Goal: Task Accomplishment & Management: Use online tool/utility

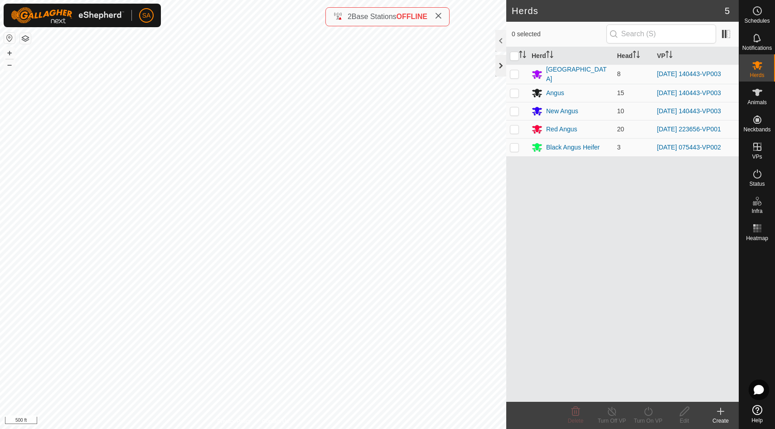
click at [499, 66] on div at bounding box center [500, 66] width 11 height 22
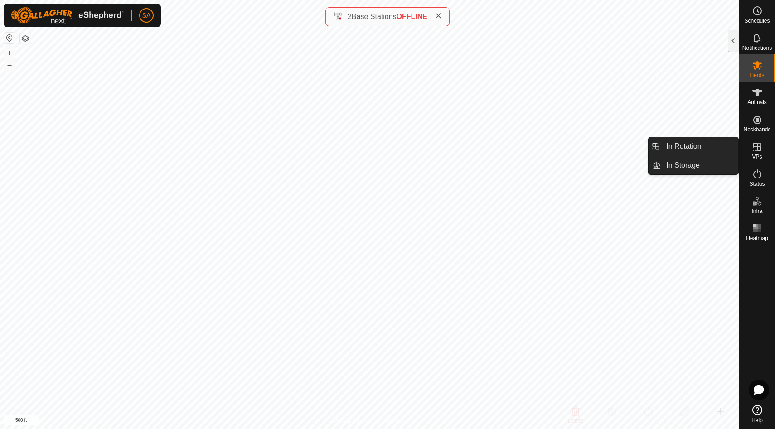
click at [761, 147] on icon at bounding box center [757, 146] width 11 height 11
click at [709, 148] on link "In Rotation" at bounding box center [699, 146] width 77 height 18
click at [673, 146] on link "In Rotation" at bounding box center [699, 146] width 77 height 18
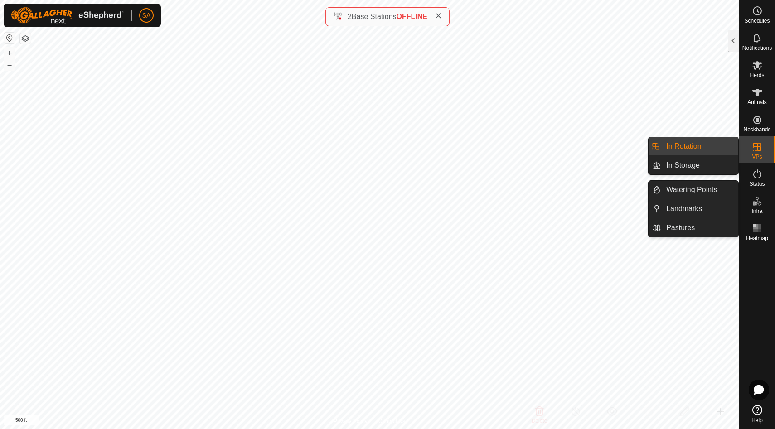
click at [701, 145] on link "In Rotation" at bounding box center [699, 146] width 77 height 18
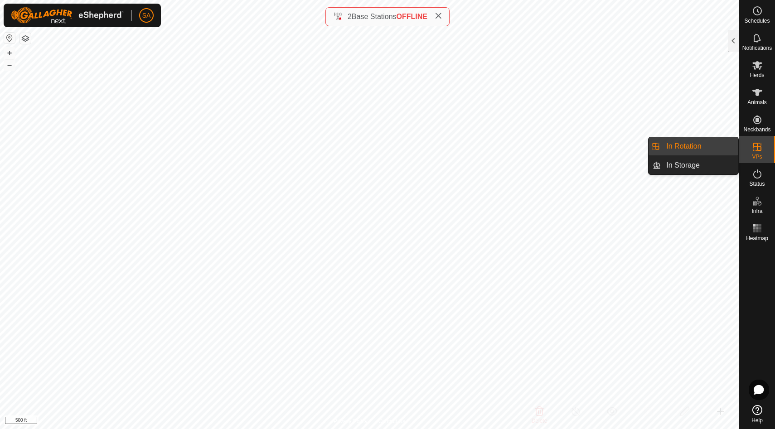
click at [701, 145] on link "In Rotation" at bounding box center [699, 146] width 77 height 18
click at [438, 17] on icon at bounding box center [438, 15] width 7 height 7
click at [688, 148] on link "In Rotation" at bounding box center [699, 146] width 77 height 18
click at [689, 148] on link "In Rotation" at bounding box center [699, 146] width 77 height 18
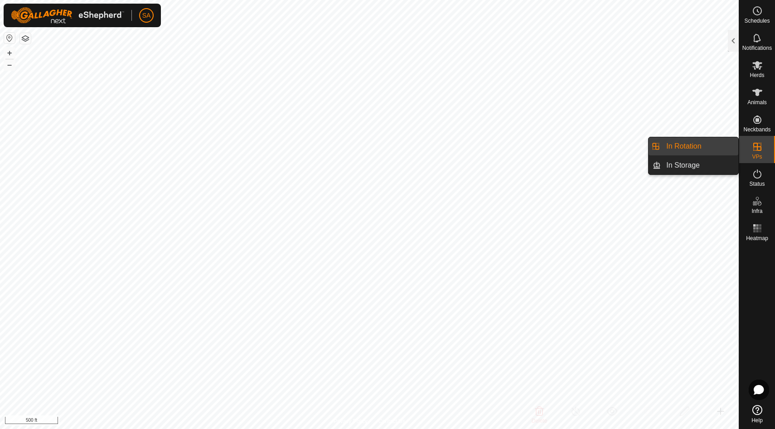
click at [689, 148] on link "In Rotation" at bounding box center [699, 146] width 77 height 18
click at [688, 169] on link "In Storage" at bounding box center [699, 165] width 77 height 18
click at [688, 142] on link "In Rotation" at bounding box center [699, 146] width 77 height 18
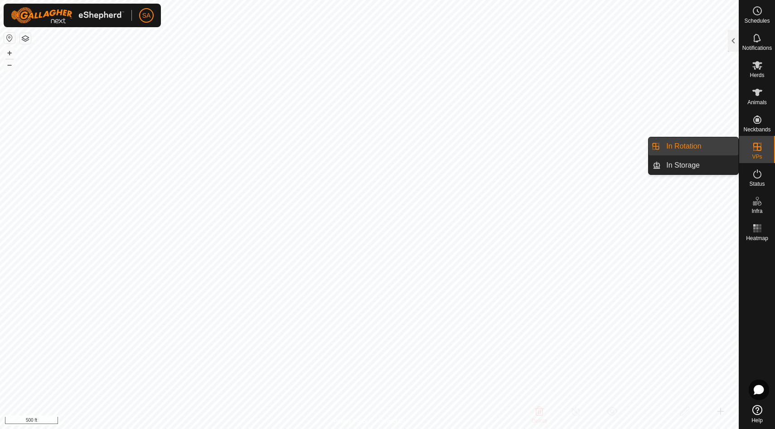
click at [708, 147] on link "In Rotation" at bounding box center [699, 146] width 77 height 18
click at [762, 144] on es-virtualpaddocks-svg-icon at bounding box center [757, 147] width 16 height 15
checkbox input "true"
click at [701, 145] on link "In Rotation" at bounding box center [699, 146] width 77 height 18
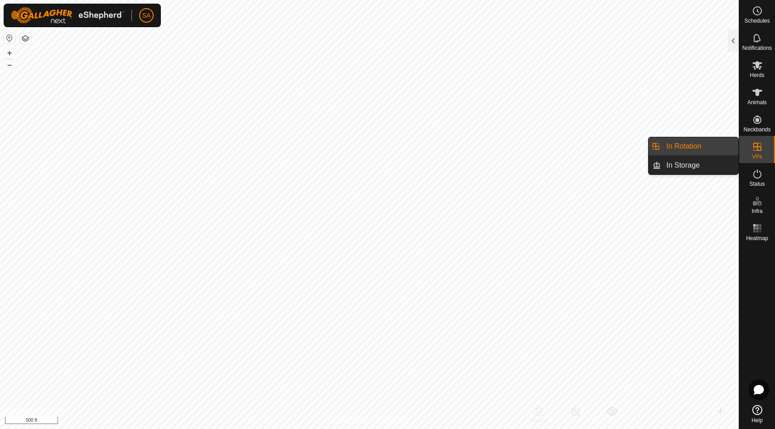
click at [761, 148] on icon at bounding box center [757, 146] width 11 height 11
click at [689, 143] on link "In Rotation" at bounding box center [699, 146] width 77 height 18
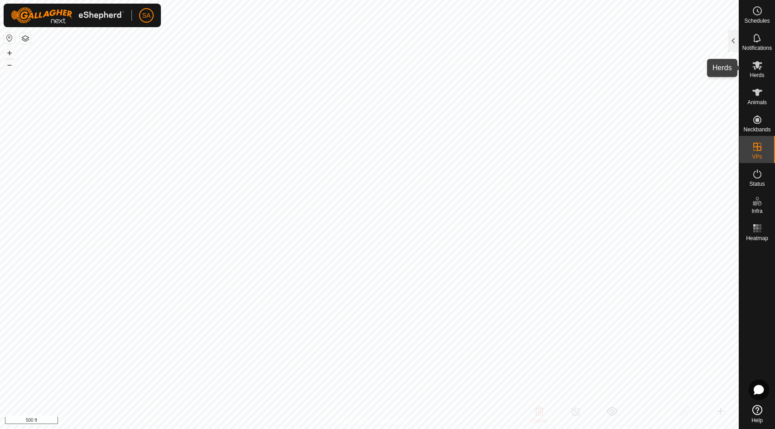
click at [757, 69] on icon at bounding box center [757, 65] width 11 height 11
click at [734, 44] on div at bounding box center [733, 41] width 11 height 22
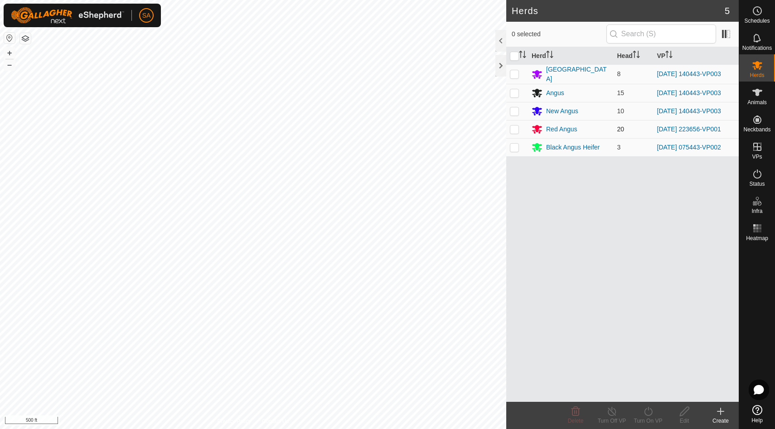
click at [515, 127] on p-checkbox at bounding box center [514, 129] width 9 height 7
checkbox input "true"
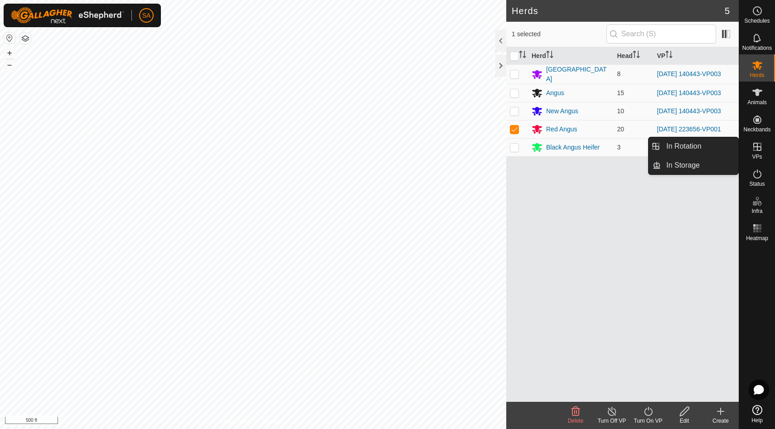
click at [758, 149] on icon at bounding box center [757, 146] width 11 height 11
click at [693, 149] on link "In Rotation" at bounding box center [699, 146] width 77 height 18
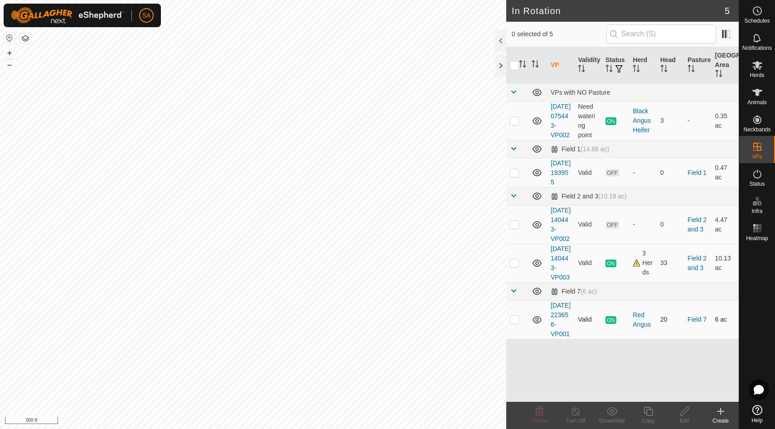
click at [515, 323] on p-checkbox at bounding box center [514, 319] width 9 height 7
click at [514, 323] on p-checkbox at bounding box center [514, 319] width 9 height 7
click at [516, 323] on p-checkbox at bounding box center [514, 319] width 9 height 7
checkbox input "true"
click at [650, 410] on icon at bounding box center [647, 411] width 9 height 9
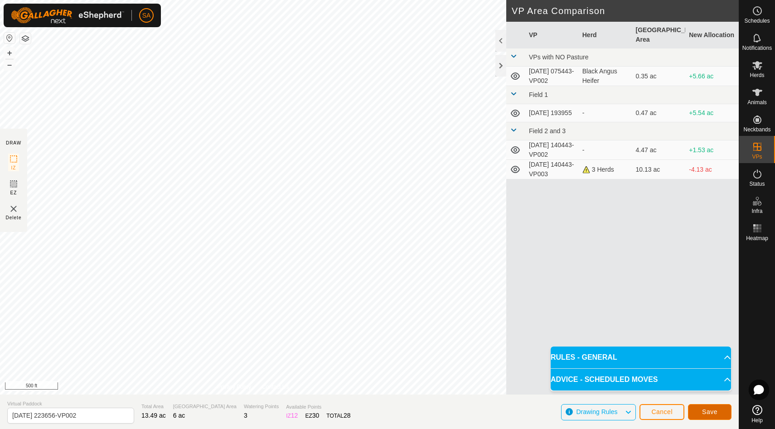
click at [713, 410] on span "Save" at bounding box center [709, 411] width 15 height 7
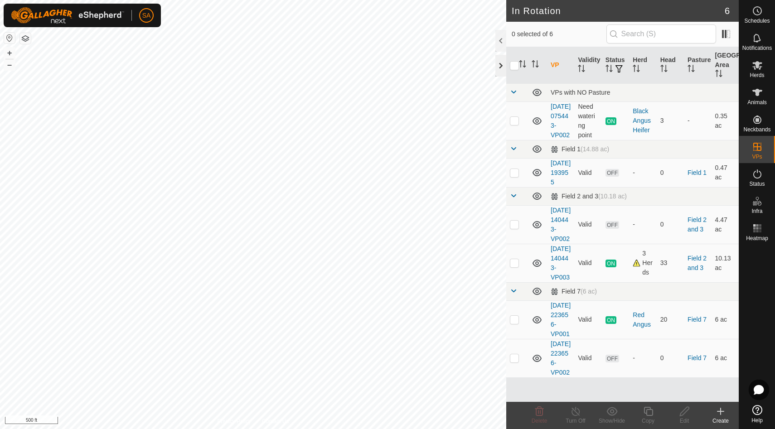
click at [499, 62] on div at bounding box center [500, 66] width 11 height 22
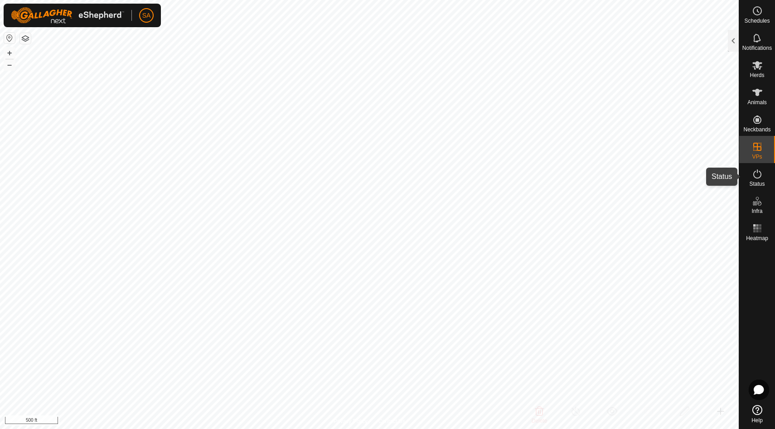
click at [757, 182] on span "Status" at bounding box center [756, 183] width 15 height 5
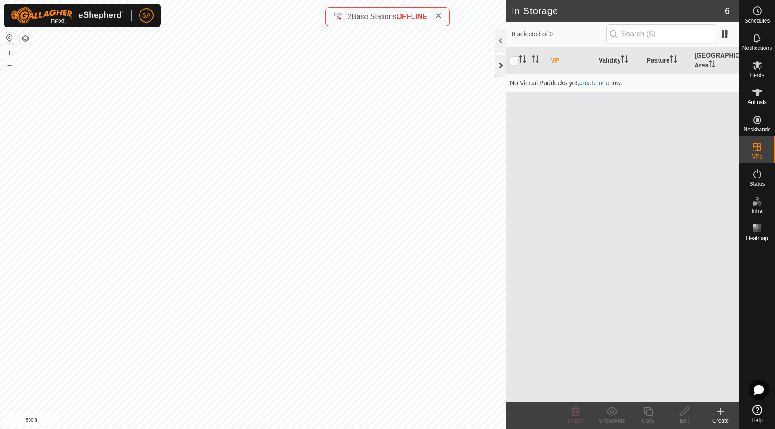
click at [498, 65] on div at bounding box center [500, 66] width 11 height 22
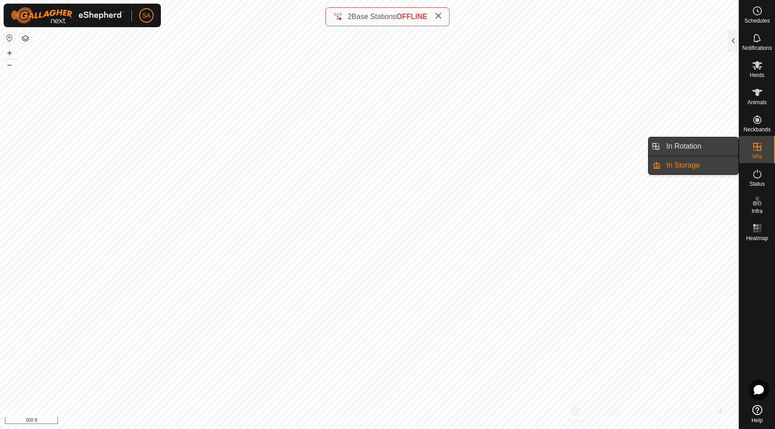
click at [713, 148] on link "In Rotation" at bounding box center [699, 146] width 77 height 18
click at [701, 145] on link "In Rotation" at bounding box center [699, 146] width 77 height 18
click at [686, 144] on link "In Rotation" at bounding box center [699, 146] width 77 height 18
click at [718, 148] on link "In Rotation" at bounding box center [699, 146] width 77 height 18
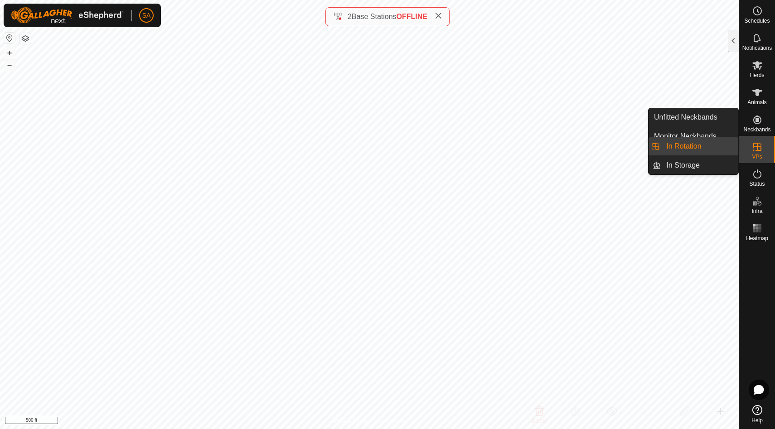
click at [702, 146] on link "In Rotation" at bounding box center [699, 146] width 77 height 18
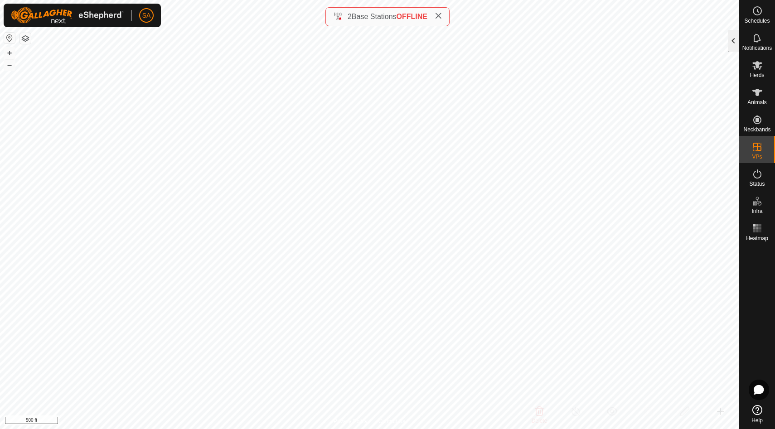
click at [732, 37] on div at bounding box center [733, 41] width 11 height 22
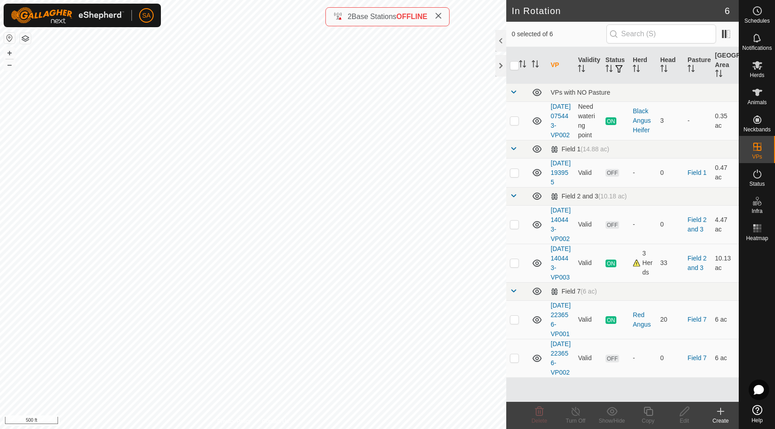
click at [723, 415] on icon at bounding box center [720, 411] width 11 height 11
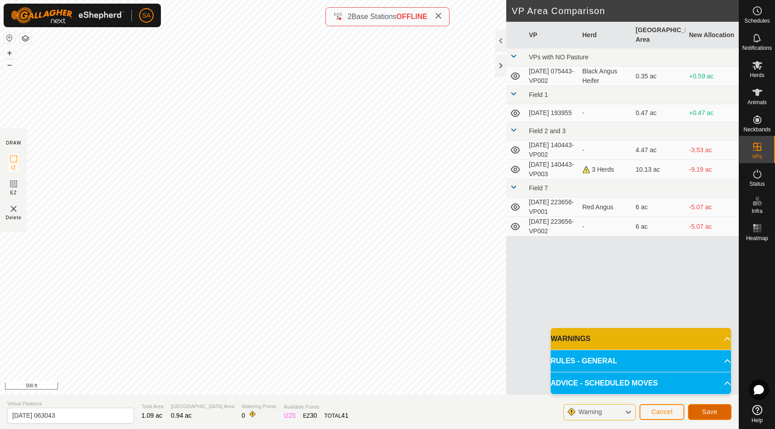
click at [710, 413] on span "Save" at bounding box center [709, 411] width 15 height 7
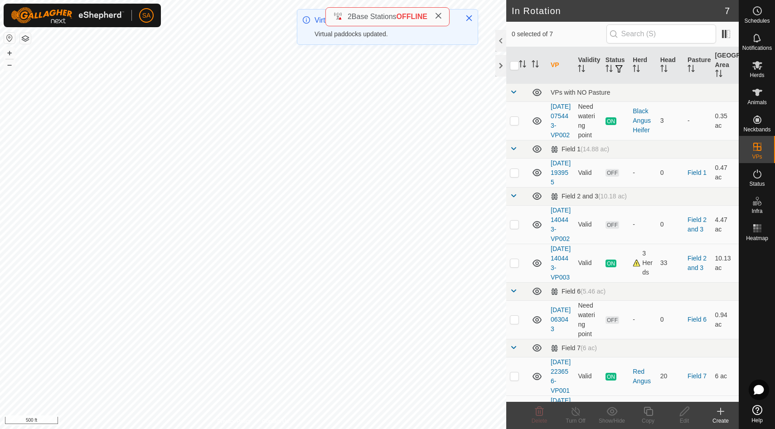
click at [514, 357] on td at bounding box center [517, 348] width 22 height 18
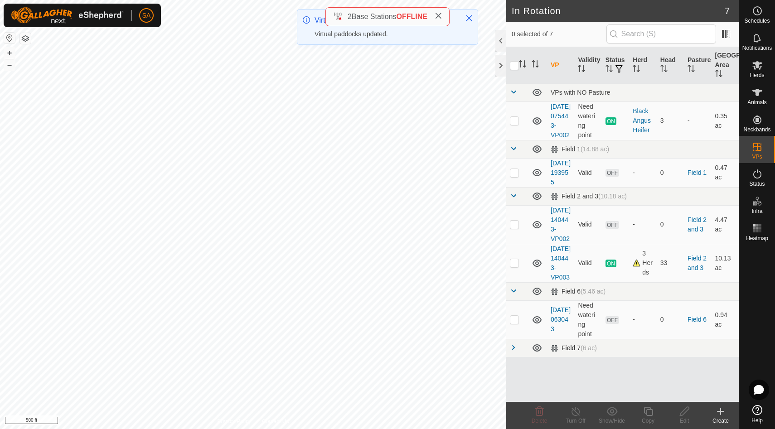
click at [513, 351] on span at bounding box center [513, 347] width 7 height 7
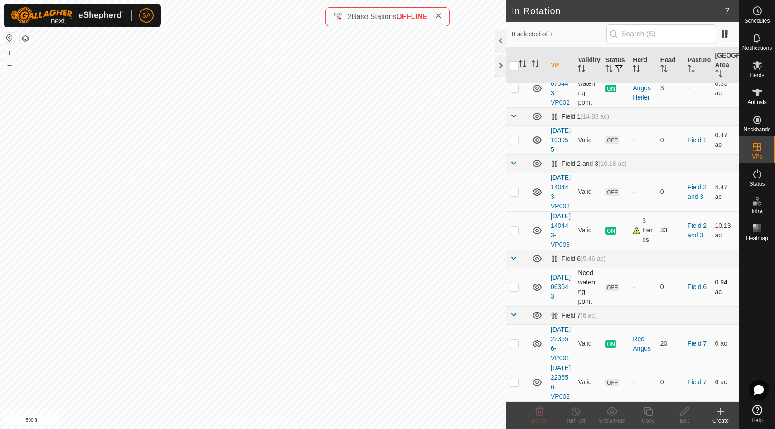
scroll to position [89, 0]
click at [516, 283] on p-checkbox at bounding box center [514, 286] width 9 height 7
checkbox input "false"
click at [500, 62] on div at bounding box center [500, 66] width 11 height 22
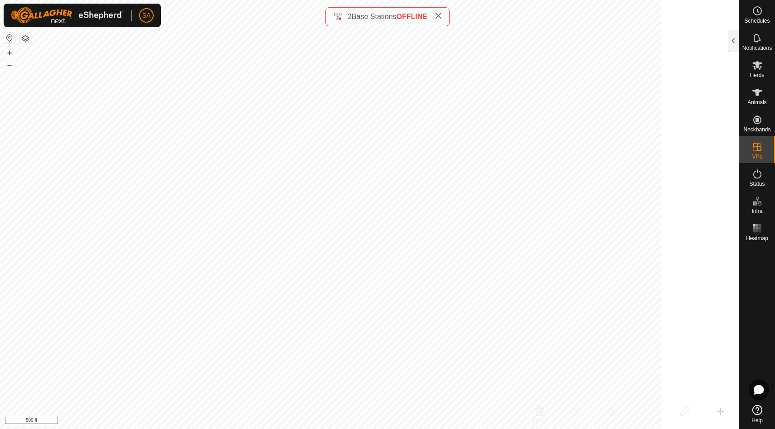
scroll to position [188, 0]
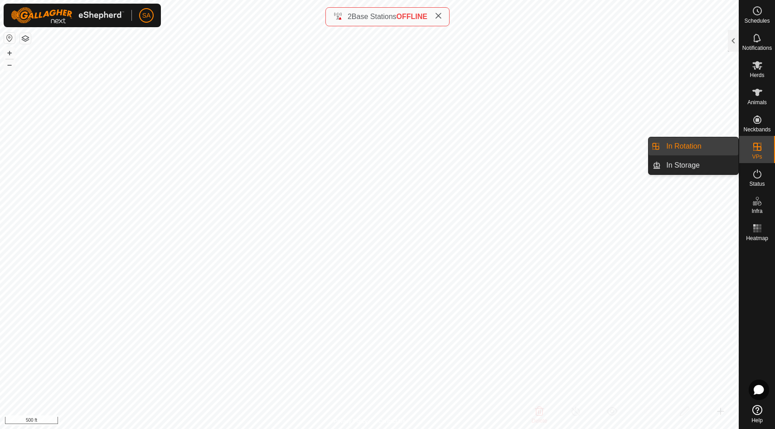
click at [706, 148] on link "In Rotation" at bounding box center [699, 146] width 77 height 18
click at [736, 39] on div at bounding box center [733, 41] width 11 height 22
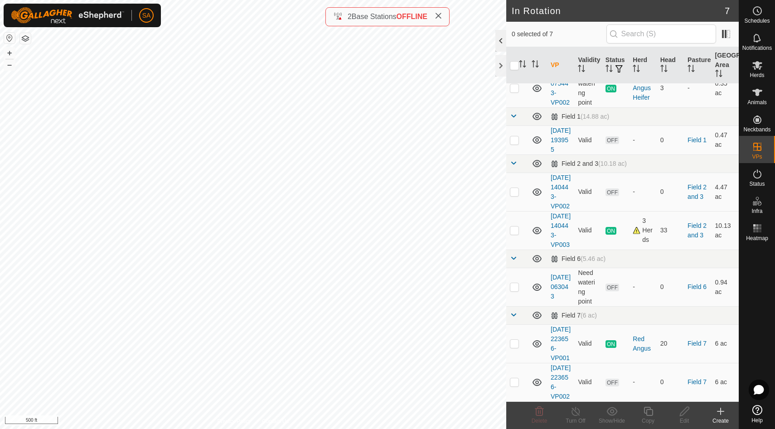
scroll to position [89, 0]
click at [514, 340] on p-checkbox at bounding box center [514, 343] width 9 height 7
checkbox input "false"
click at [514, 378] on p-checkbox at bounding box center [514, 381] width 9 height 7
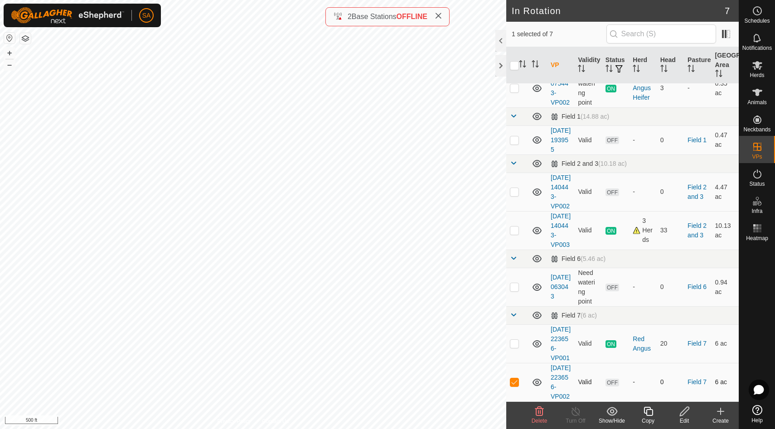
click at [516, 378] on p-checkbox at bounding box center [514, 381] width 9 height 7
checkbox input "false"
click at [759, 94] on icon at bounding box center [757, 92] width 10 height 7
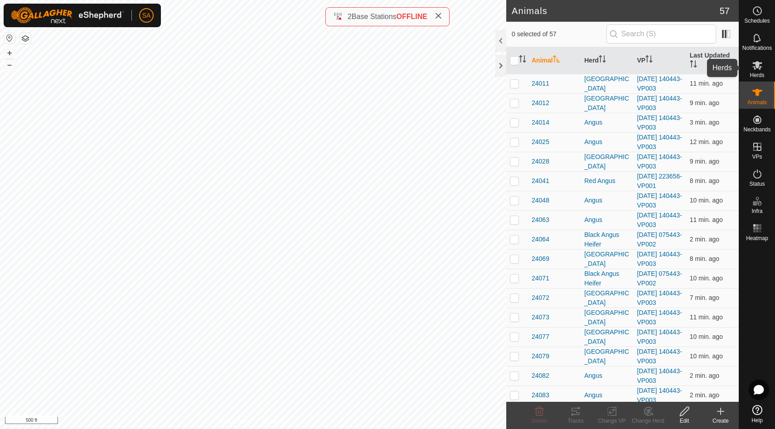
click at [761, 64] on icon at bounding box center [757, 65] width 11 height 11
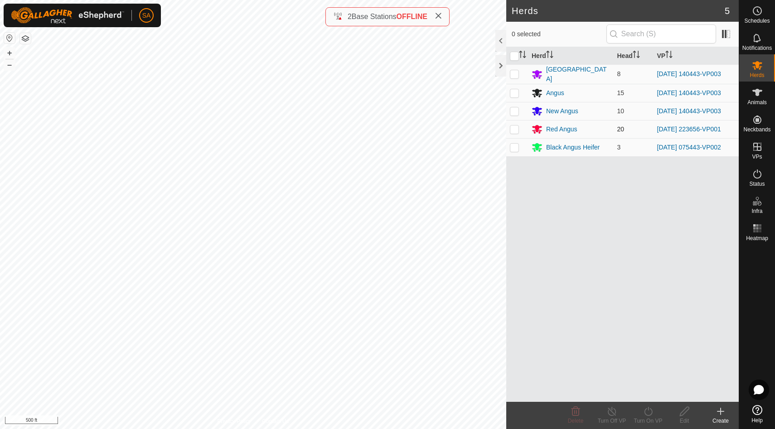
click at [512, 128] on p-checkbox at bounding box center [514, 129] width 9 height 7
checkbox input "true"
click at [648, 412] on icon at bounding box center [648, 411] width 11 height 11
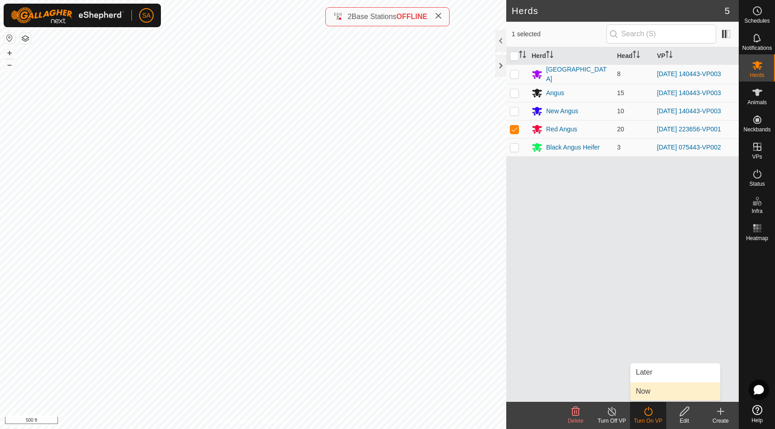
click at [646, 395] on link "Now" at bounding box center [675, 391] width 90 height 18
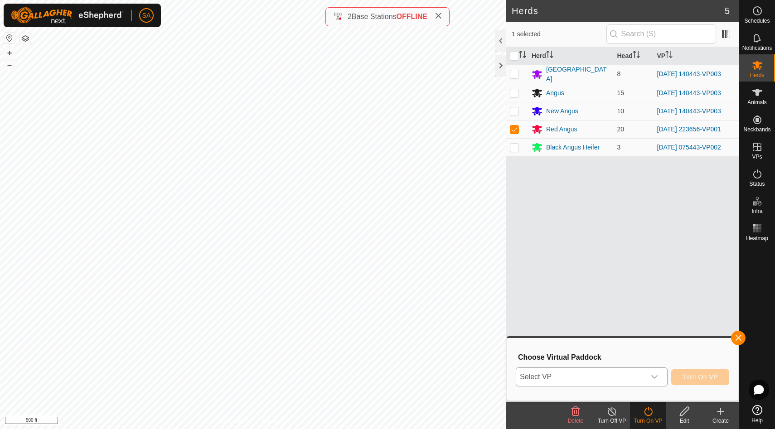
click at [653, 378] on icon "dropdown trigger" at bounding box center [654, 377] width 6 height 4
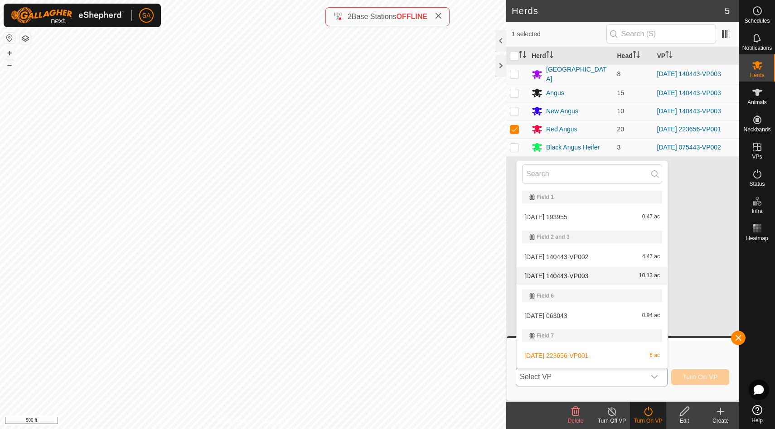
scroll to position [55, 0]
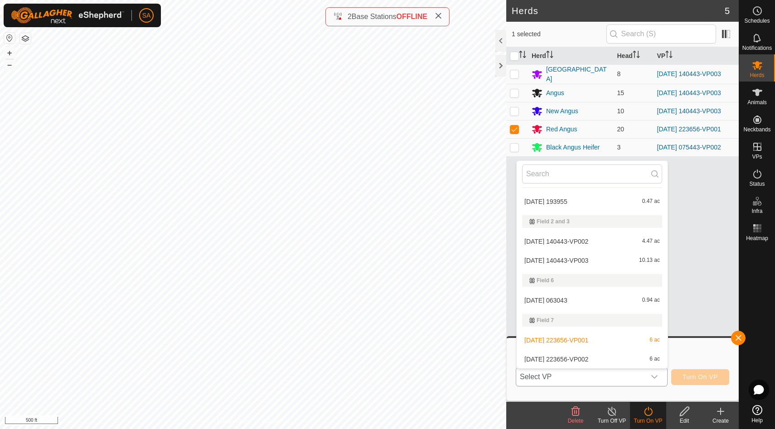
click at [599, 359] on li "2025-08-09 223656-VP002 6 ac" at bounding box center [592, 359] width 151 height 18
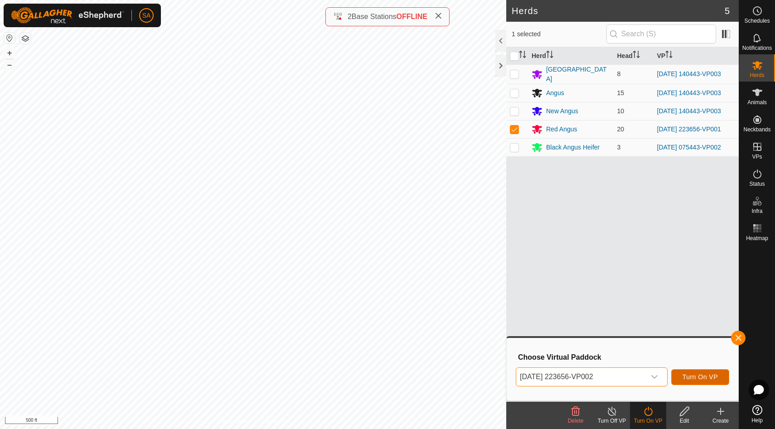
click at [711, 376] on span "Turn On VP" at bounding box center [699, 376] width 35 height 7
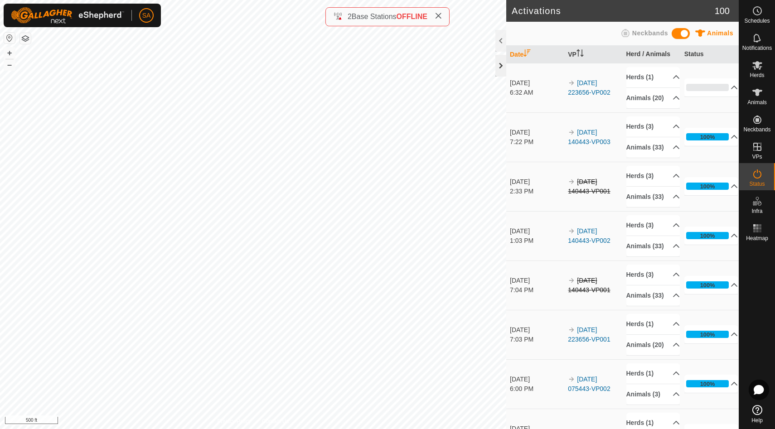
click at [501, 67] on div at bounding box center [500, 66] width 11 height 22
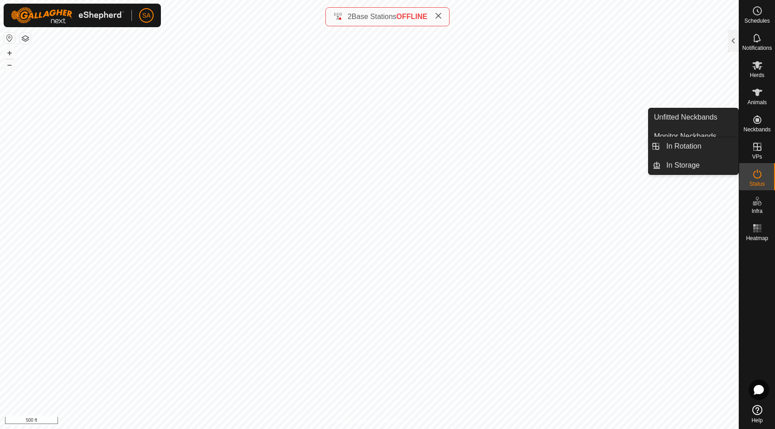
click at [717, 145] on link "In Rotation" at bounding box center [699, 146] width 77 height 18
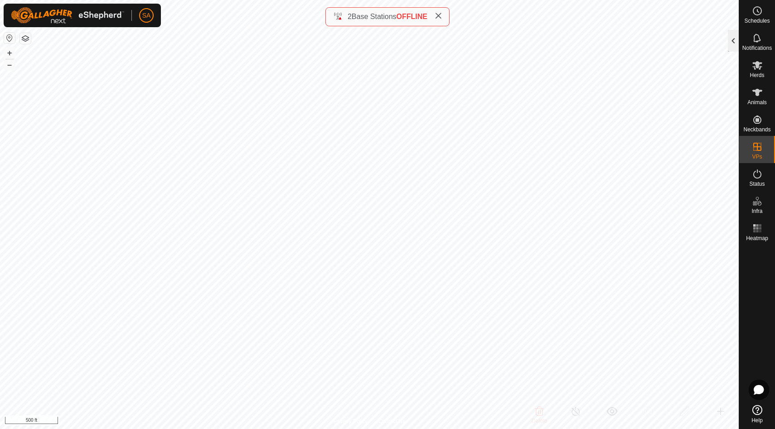
click at [733, 43] on div at bounding box center [733, 41] width 11 height 22
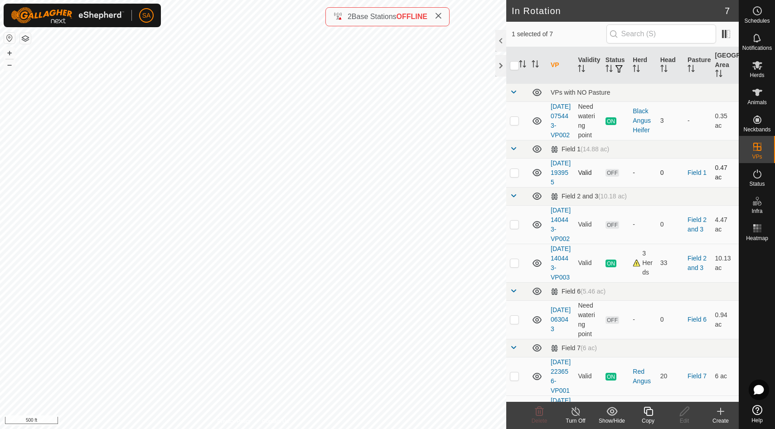
click at [514, 176] on p-checkbox at bounding box center [514, 172] width 9 height 7
click at [25, 41] on button "button" at bounding box center [25, 38] width 11 height 11
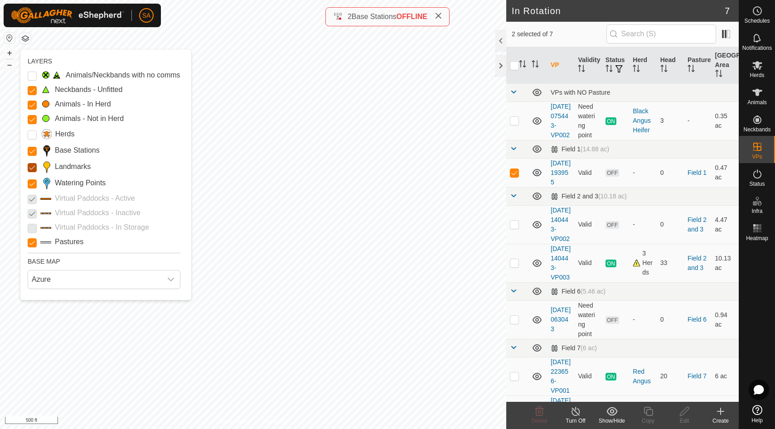
click at [32, 166] on input "Landmarks" at bounding box center [32, 167] width 9 height 9
click at [501, 64] on div at bounding box center [500, 66] width 11 height 22
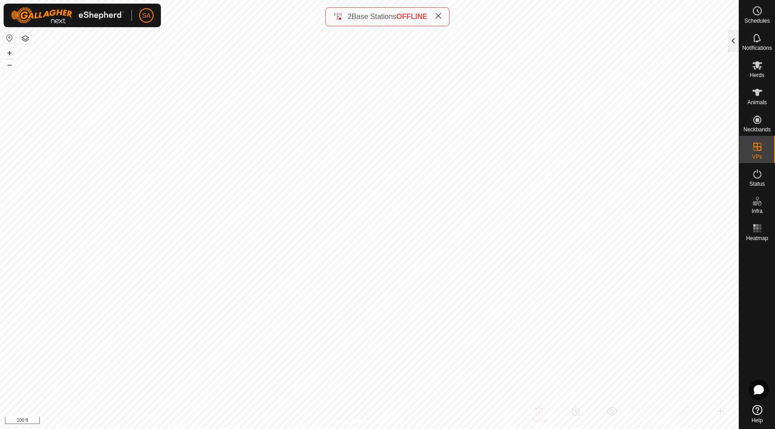
click at [732, 44] on div at bounding box center [733, 41] width 11 height 22
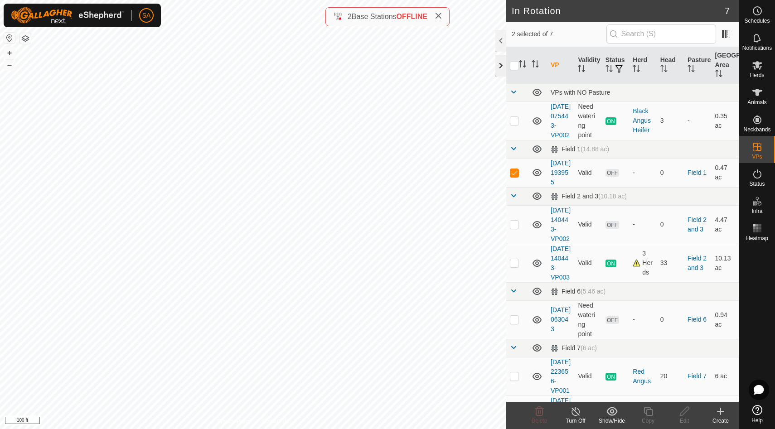
click at [500, 63] on div at bounding box center [500, 66] width 11 height 22
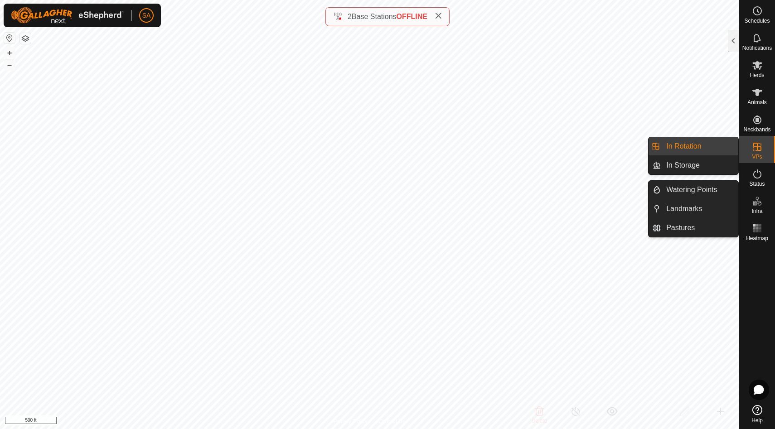
click at [704, 146] on link "In Rotation" at bounding box center [699, 146] width 77 height 18
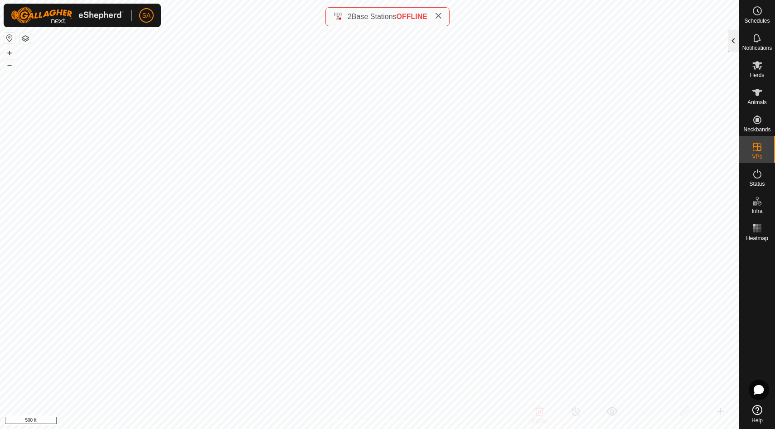
click at [732, 39] on div at bounding box center [733, 41] width 11 height 22
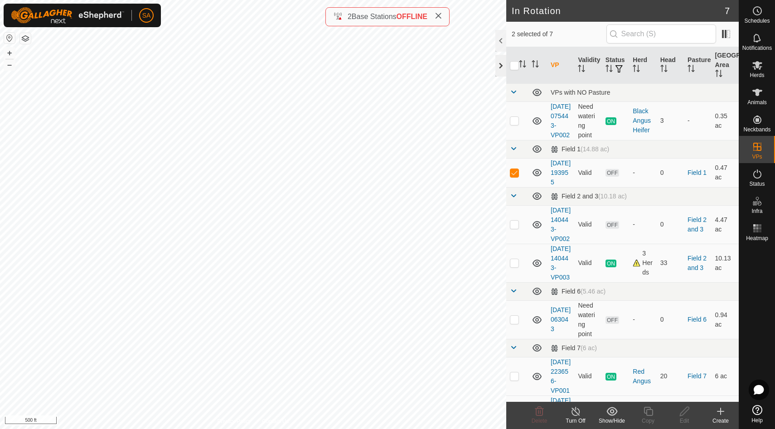
click at [501, 64] on div at bounding box center [500, 66] width 11 height 22
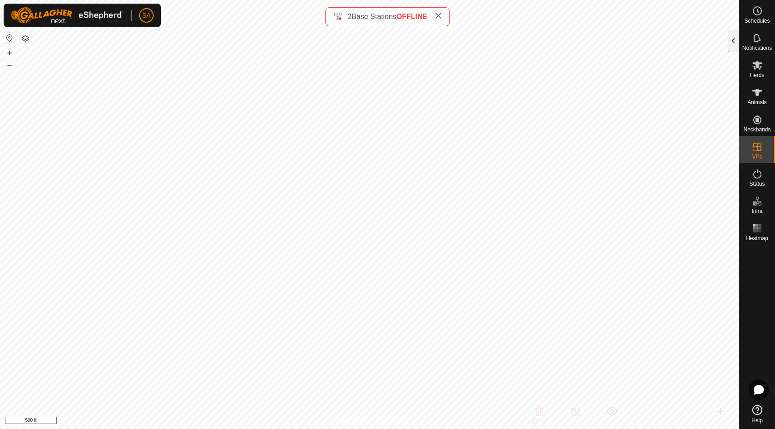
click at [731, 34] on div at bounding box center [733, 41] width 11 height 22
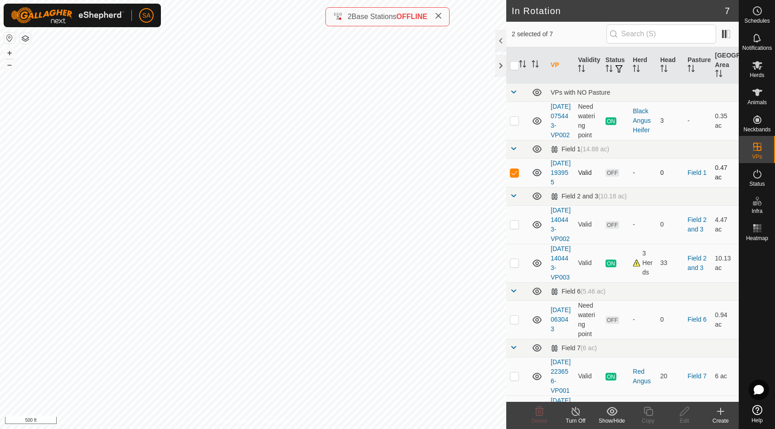
click at [516, 176] on p-checkbox at bounding box center [514, 172] width 9 height 7
click at [515, 176] on p-checkbox at bounding box center [514, 172] width 9 height 7
click at [518, 176] on p-checkbox at bounding box center [514, 172] width 9 height 7
checkbox input "false"
click at [515, 228] on p-checkbox at bounding box center [514, 224] width 9 height 7
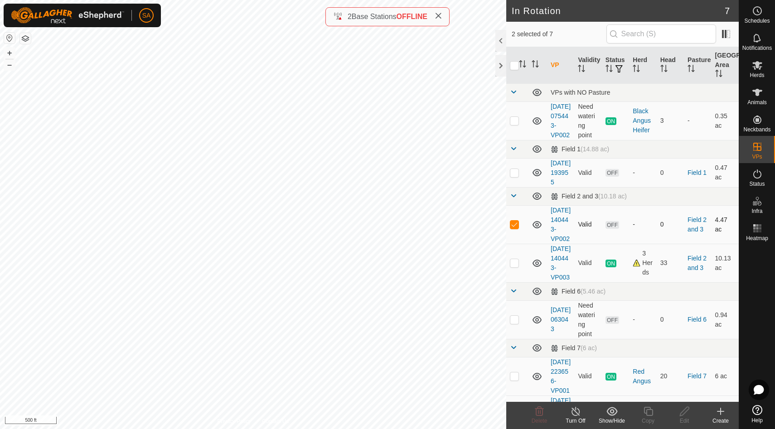
click at [515, 228] on p-checkbox at bounding box center [514, 224] width 9 height 7
checkbox input "false"
click at [514, 266] on p-checkbox at bounding box center [514, 262] width 9 height 7
click at [512, 266] on p-checkbox at bounding box center [514, 262] width 9 height 7
checkbox input "false"
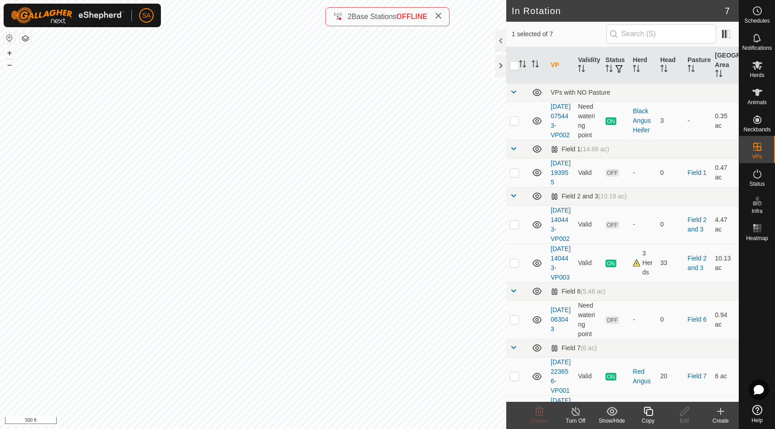
click at [649, 407] on icon at bounding box center [647, 411] width 9 height 9
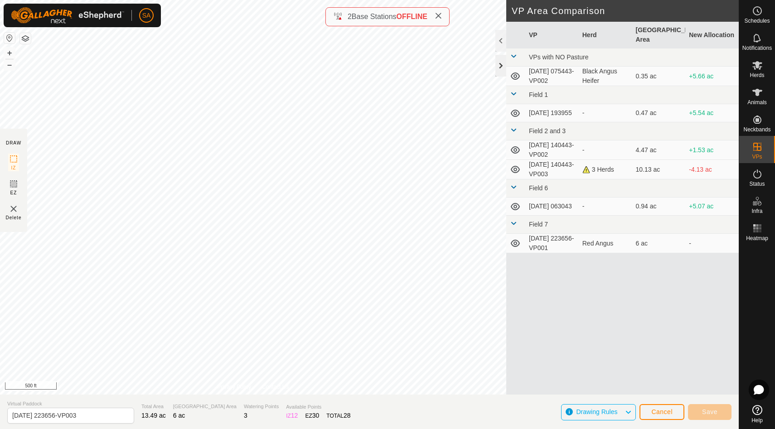
click at [502, 69] on div at bounding box center [500, 66] width 11 height 22
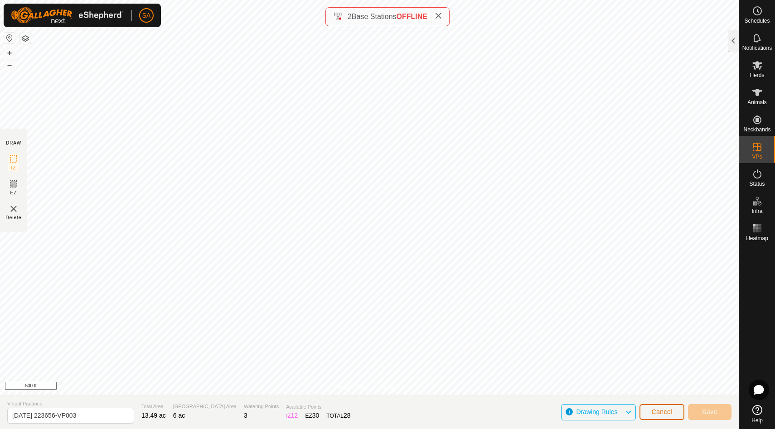
click at [663, 412] on span "Cancel" at bounding box center [661, 411] width 21 height 7
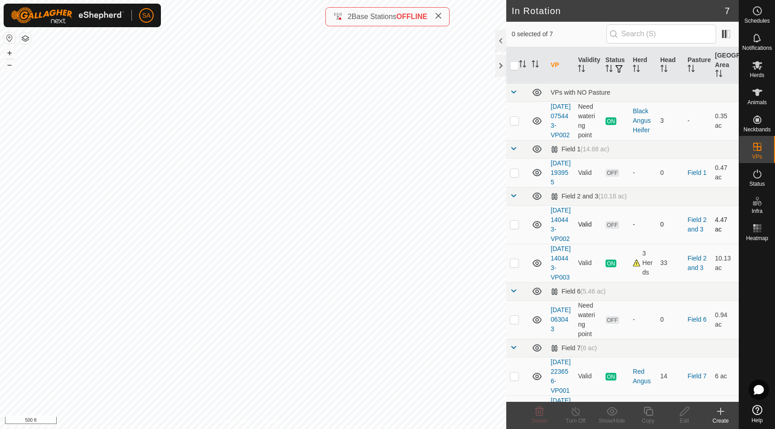
click at [513, 228] on p-checkbox at bounding box center [514, 224] width 9 height 7
checkbox input "false"
click at [515, 266] on p-checkbox at bounding box center [514, 262] width 9 height 7
checkbox input "true"
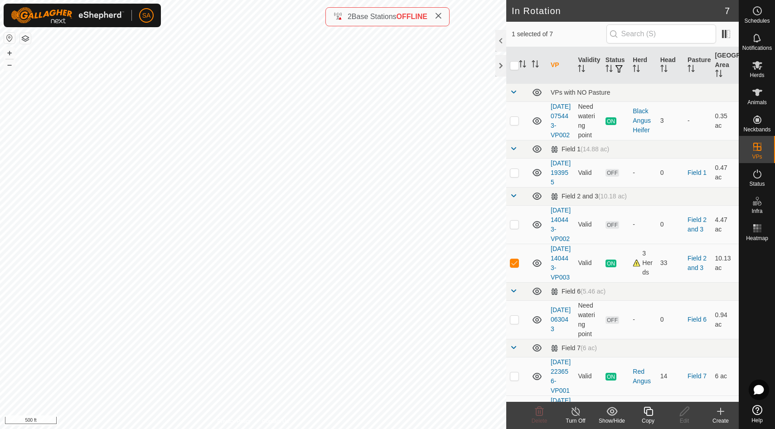
click at [650, 414] on icon at bounding box center [648, 411] width 11 height 11
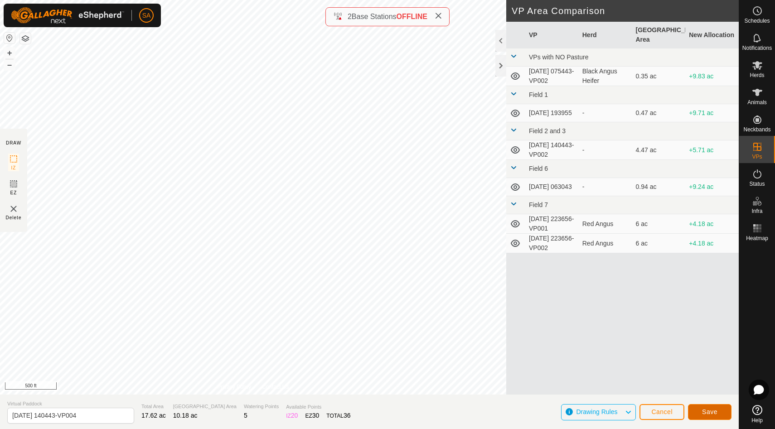
click at [708, 412] on span "Save" at bounding box center [709, 411] width 15 height 7
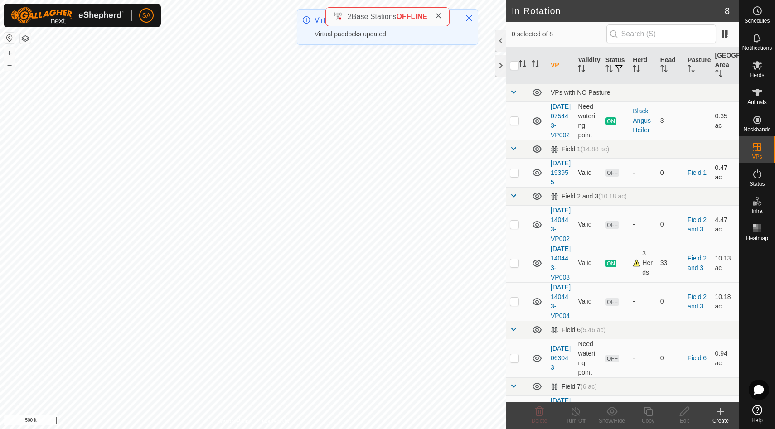
click at [516, 176] on p-checkbox at bounding box center [514, 172] width 9 height 7
checkbox input "false"
click at [514, 228] on p-checkbox at bounding box center [514, 224] width 9 height 7
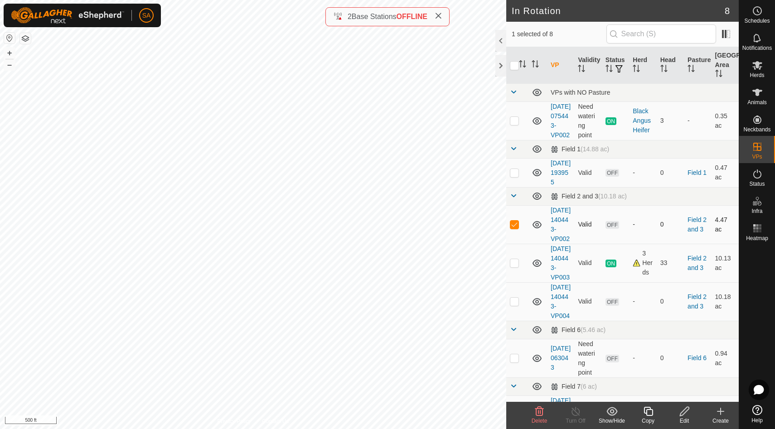
click at [514, 228] on p-checkbox at bounding box center [514, 224] width 9 height 7
checkbox input "false"
click at [515, 305] on p-checkbox at bounding box center [514, 301] width 9 height 7
checkbox input "true"
click at [498, 63] on div at bounding box center [500, 66] width 11 height 22
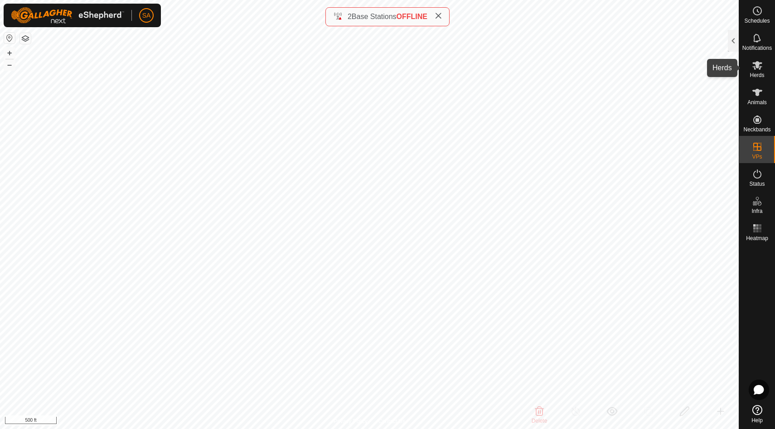
click at [754, 73] on span "Herds" at bounding box center [756, 75] width 15 height 5
click at [733, 46] on div at bounding box center [733, 41] width 11 height 22
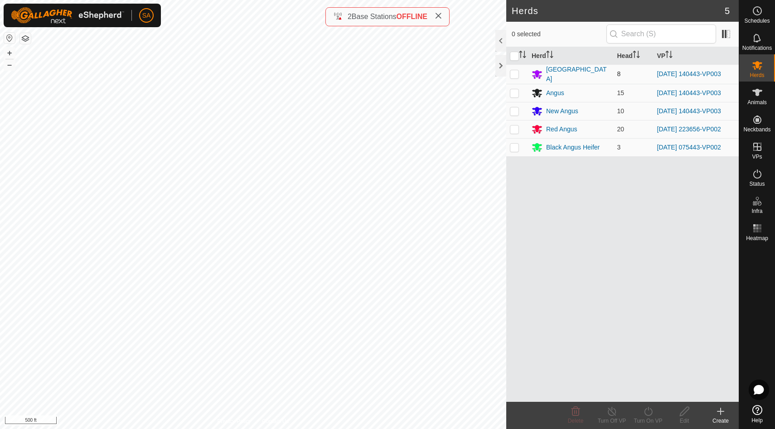
click at [513, 72] on p-checkbox at bounding box center [514, 73] width 9 height 7
checkbox input "true"
click at [514, 91] on p-checkbox at bounding box center [514, 92] width 9 height 7
checkbox input "true"
click at [514, 109] on p-checkbox at bounding box center [514, 110] width 9 height 7
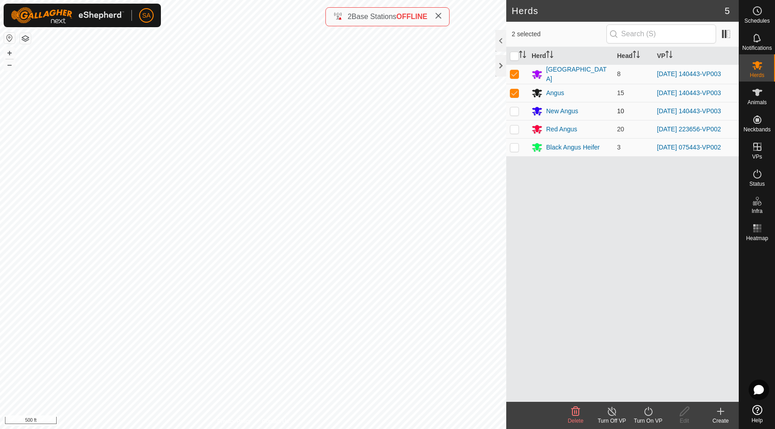
checkbox input "true"
click at [652, 417] on div "Turn On VP" at bounding box center [648, 421] width 36 height 8
click at [649, 394] on link "Now" at bounding box center [675, 391] width 90 height 18
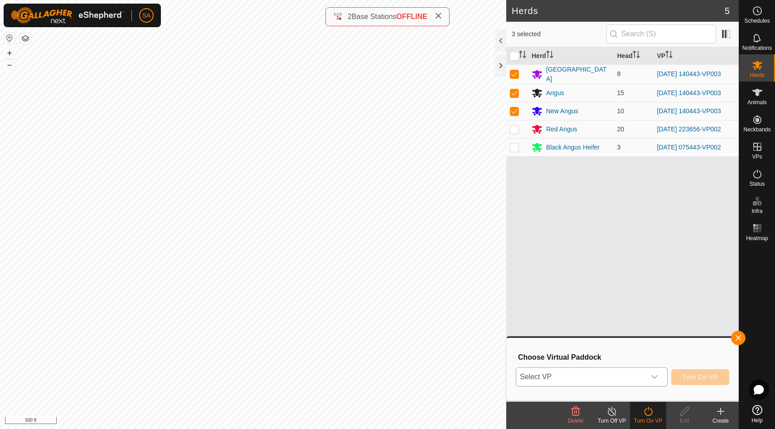
click at [656, 377] on icon "dropdown trigger" at bounding box center [654, 377] width 6 height 4
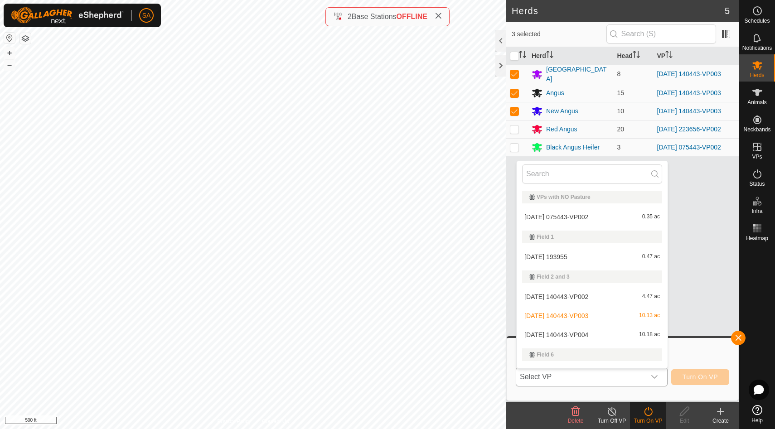
scroll to position [15, 0]
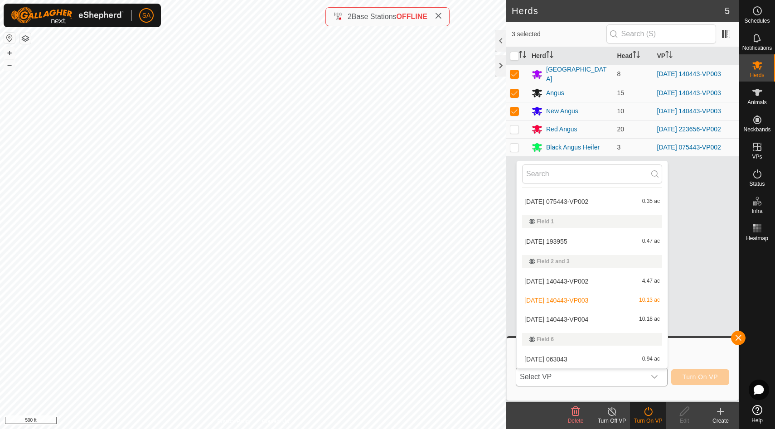
click at [648, 321] on li "2025-08-19 140443-VP004 10.18 ac" at bounding box center [592, 319] width 151 height 18
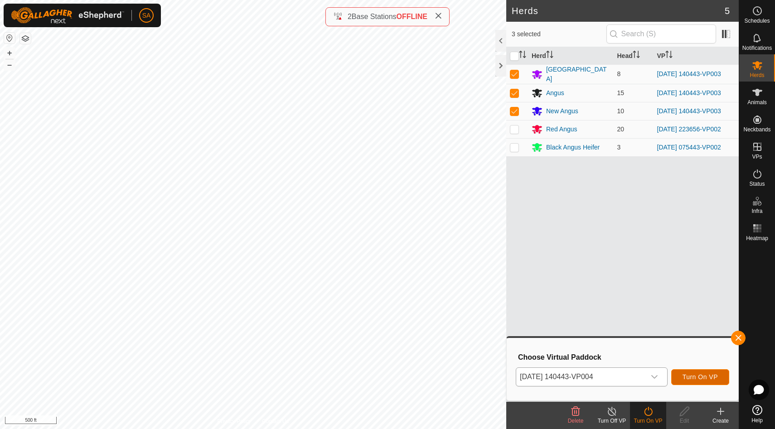
click at [691, 378] on span "Turn On VP" at bounding box center [699, 376] width 35 height 7
